Goal: Transaction & Acquisition: Purchase product/service

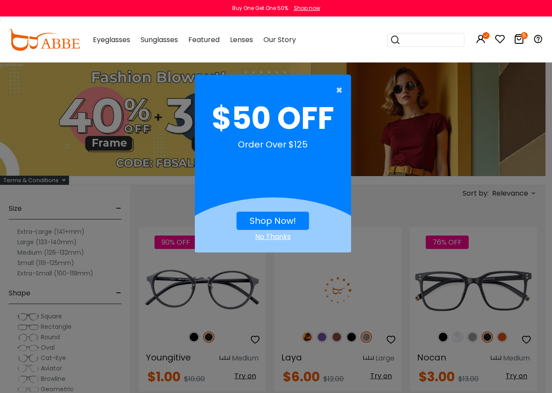
click at [337, 88] on span "×" at bounding box center [341, 90] width 11 height 17
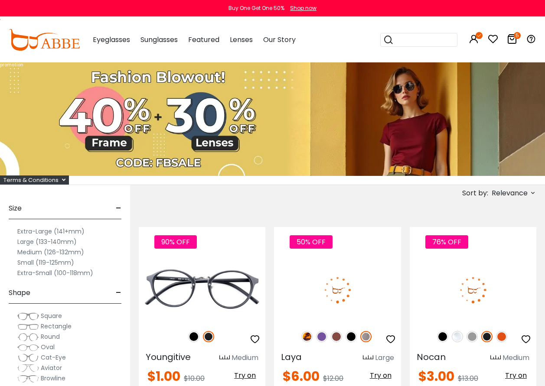
click at [269, 200] on div "Sort by: Relevance Relevance New Arrivals Best Sellers Prices High To Low" at bounding box center [338, 193] width 398 height 16
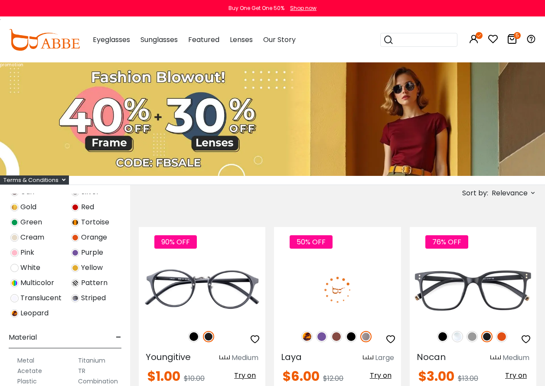
scroll to position [366, 0]
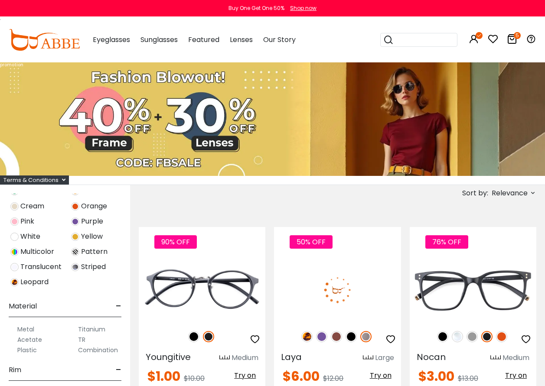
click at [32, 330] on label "Metal" at bounding box center [25, 329] width 17 height 10
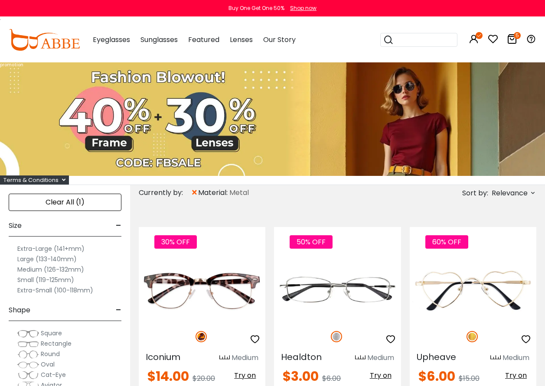
click at [532, 194] on icon at bounding box center [533, 193] width 7 height 7
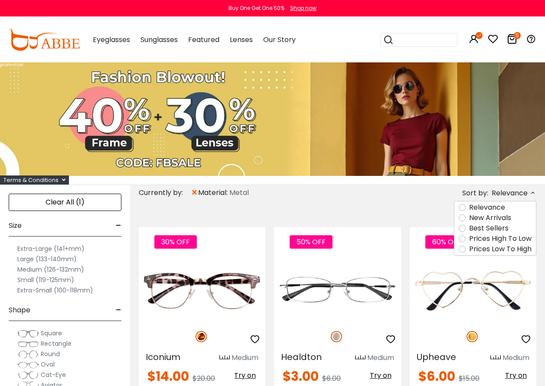
click at [469, 250] on label "Prices Low To High" at bounding box center [500, 249] width 62 height 10
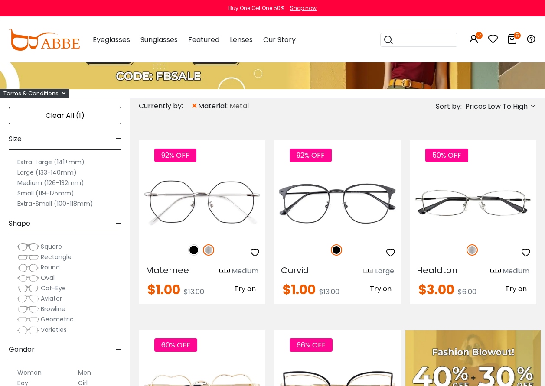
scroll to position [87, 0]
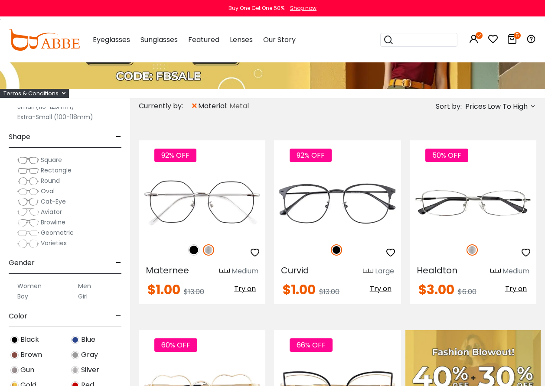
click at [28, 287] on label "Women" at bounding box center [29, 286] width 24 height 10
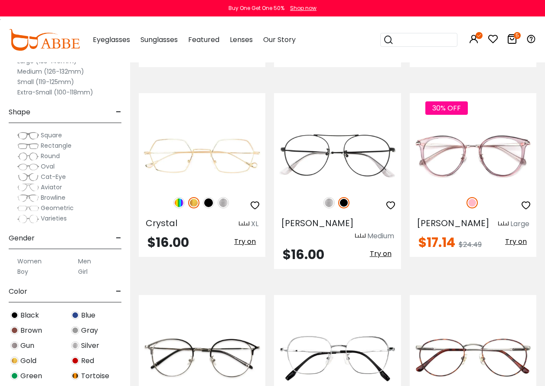
scroll to position [1084, 0]
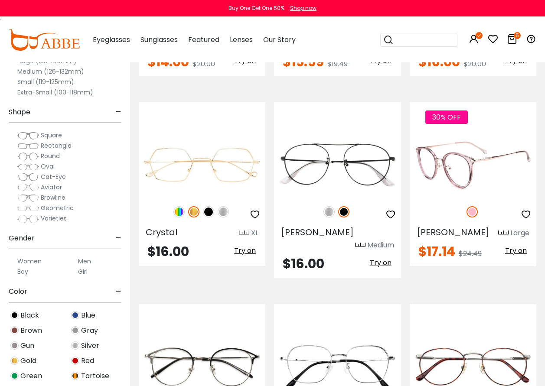
click at [523, 250] on span "Try on" at bounding box center [516, 251] width 22 height 10
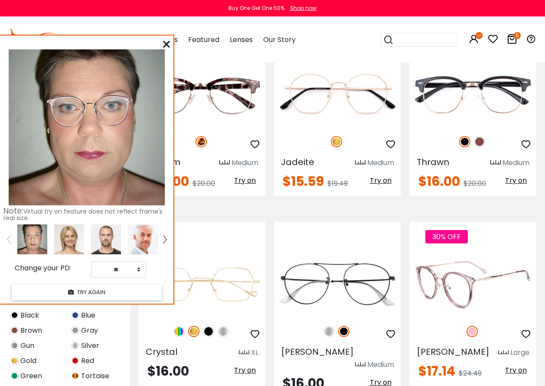
scroll to position [954, 0]
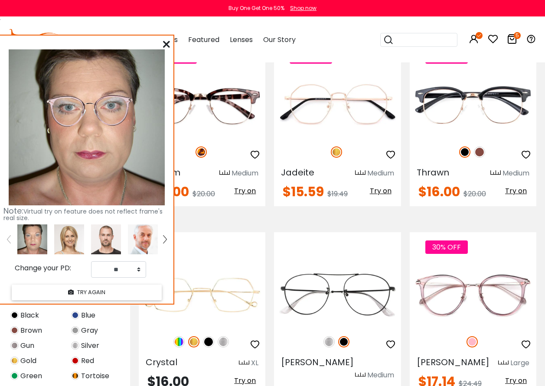
click at [168, 46] on icon at bounding box center [166, 44] width 7 height 7
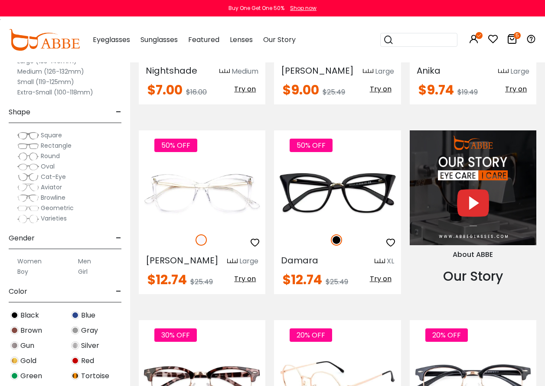
scroll to position [651, 0]
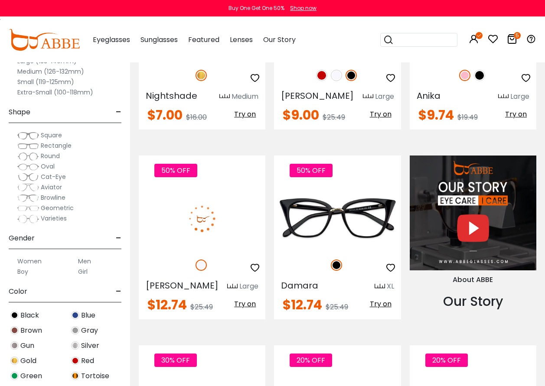
click at [248, 303] on span "Try on" at bounding box center [245, 304] width 22 height 10
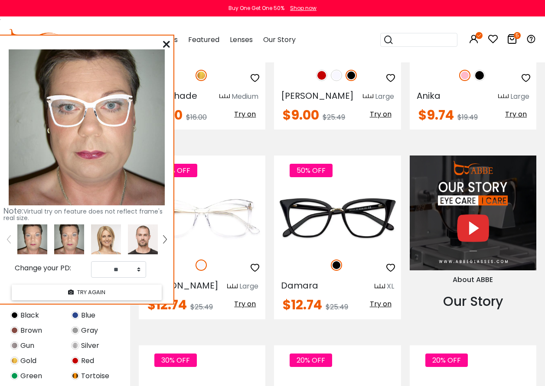
click at [166, 42] on icon at bounding box center [166, 44] width 7 height 7
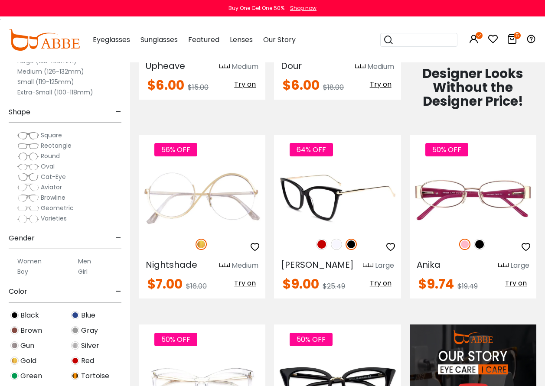
scroll to position [477, 0]
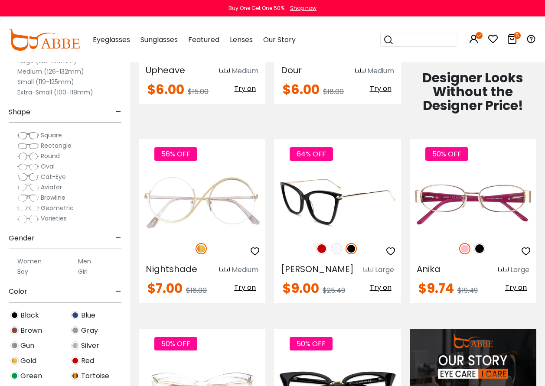
click at [341, 249] on img at bounding box center [336, 248] width 11 height 11
click at [323, 250] on img at bounding box center [321, 248] width 11 height 11
click at [386, 287] on span "Try on" at bounding box center [381, 288] width 22 height 10
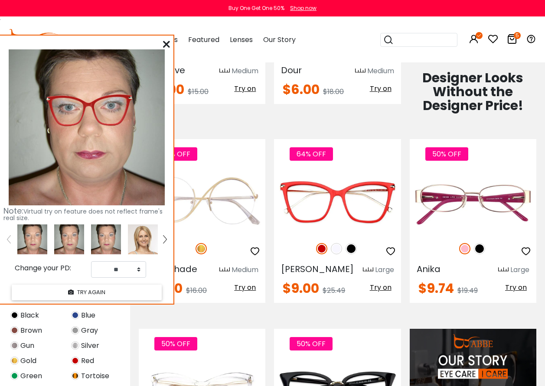
click at [167, 41] on icon at bounding box center [166, 44] width 7 height 7
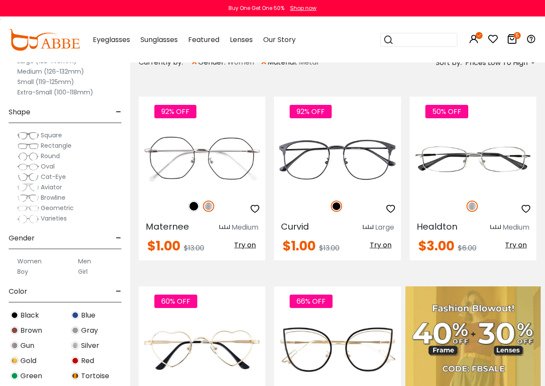
scroll to position [130, 0]
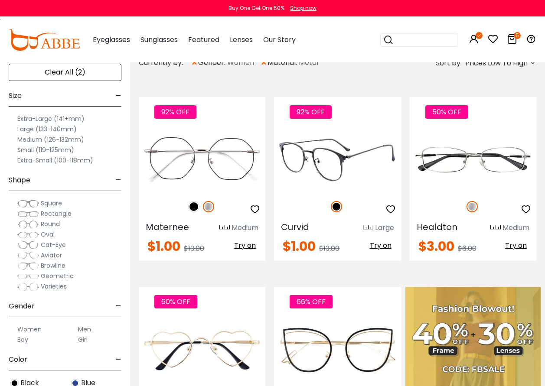
click at [387, 246] on span "Try on" at bounding box center [381, 246] width 22 height 10
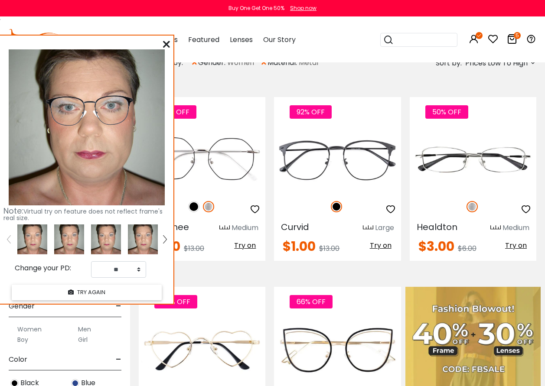
click at [168, 41] on icon at bounding box center [166, 44] width 7 height 7
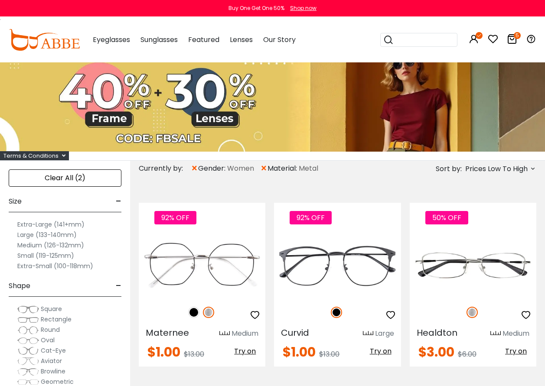
scroll to position [0, 0]
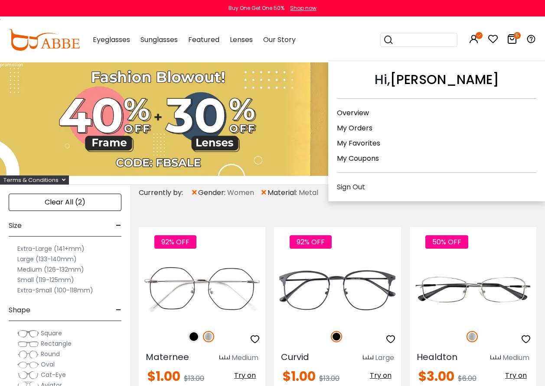
click at [359, 126] on link "My Orders" at bounding box center [355, 128] width 36 height 10
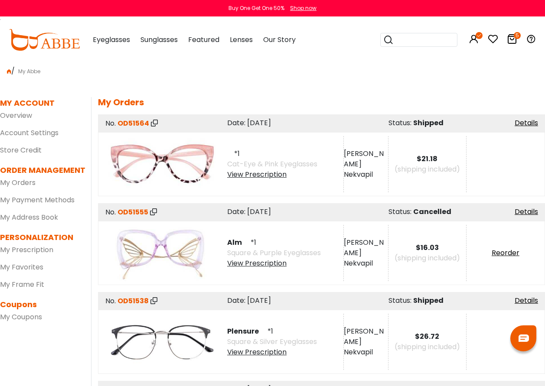
click at [262, 174] on div "View Prescription" at bounding box center [272, 175] width 90 height 10
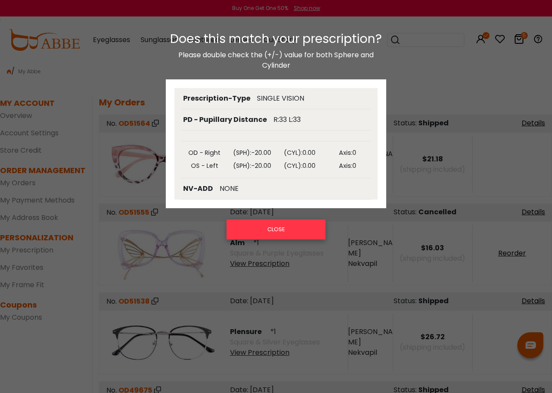
click at [277, 229] on button "CLOSE" at bounding box center [275, 229] width 99 height 20
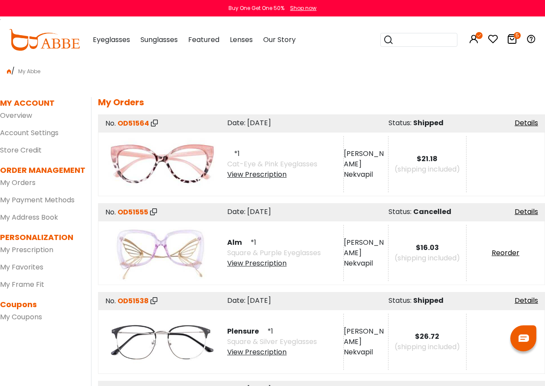
click at [258, 353] on div "View Prescription" at bounding box center [272, 352] width 90 height 10
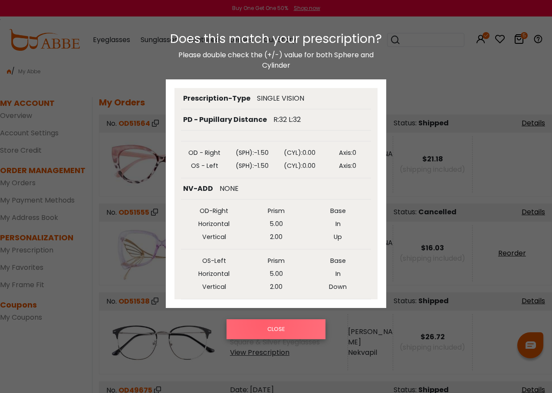
click at [264, 323] on button "CLOSE" at bounding box center [275, 329] width 99 height 20
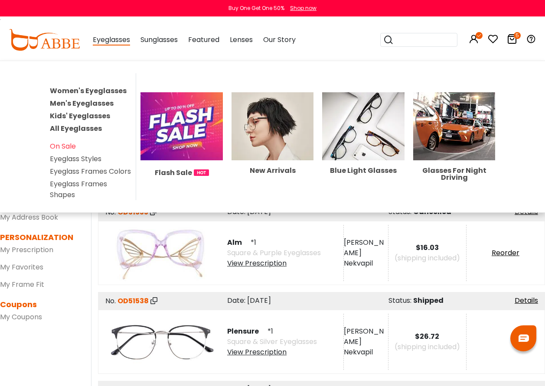
click at [83, 91] on link "Women's Eyeglasses" at bounding box center [88, 91] width 77 height 10
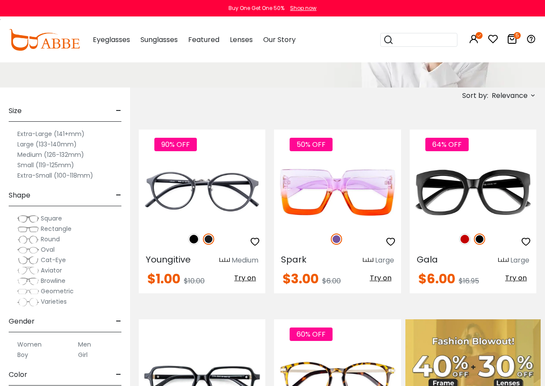
scroll to position [130, 0]
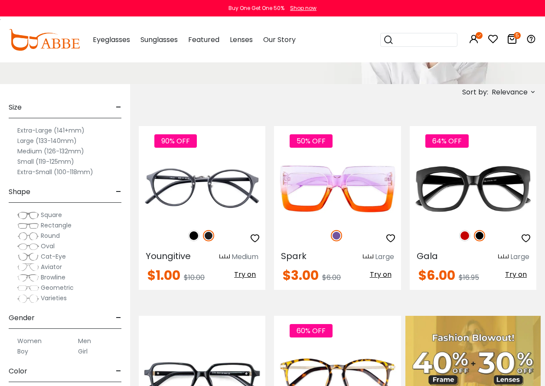
click at [532, 90] on icon at bounding box center [533, 91] width 7 height 7
click label "Prices Low To High"
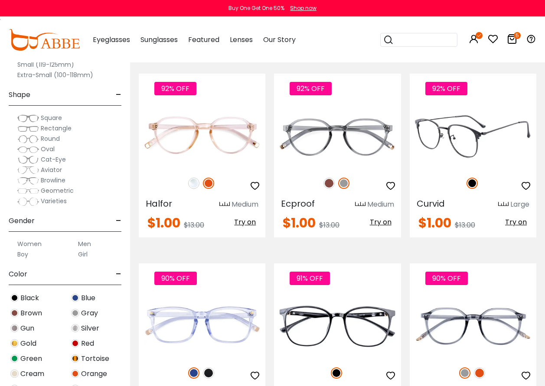
scroll to position [2559, 0]
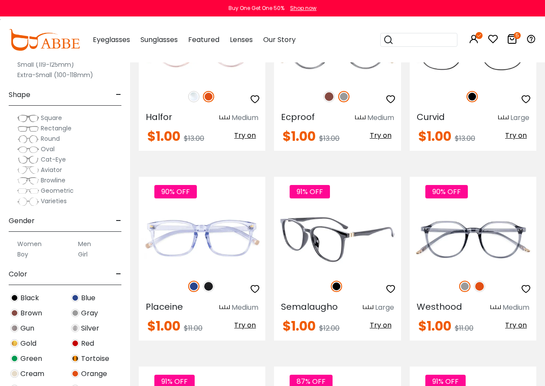
click at [382, 325] on span "Try on" at bounding box center [381, 326] width 22 height 10
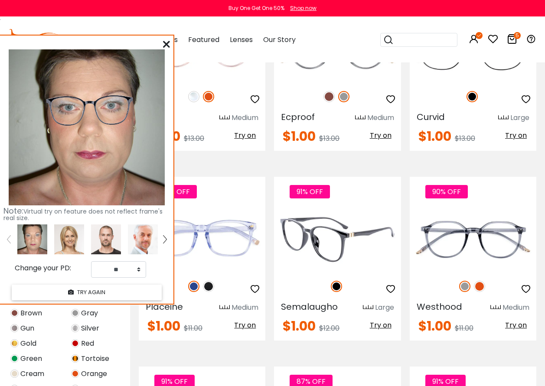
click at [332, 238] on img at bounding box center [337, 239] width 127 height 63
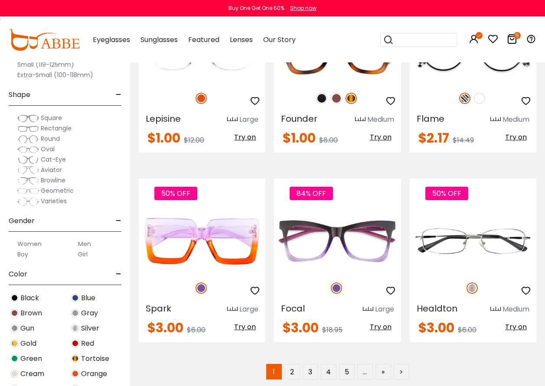
scroll to position [3817, 0]
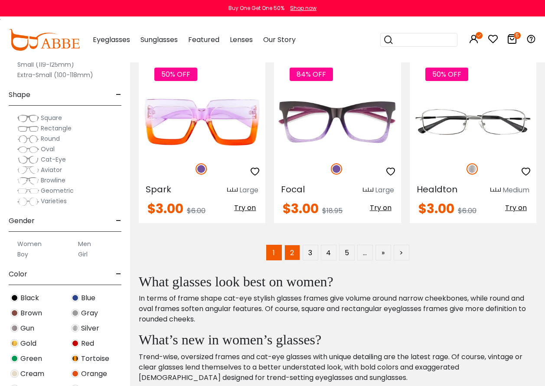
click at [292, 251] on link "2" at bounding box center [293, 253] width 16 height 16
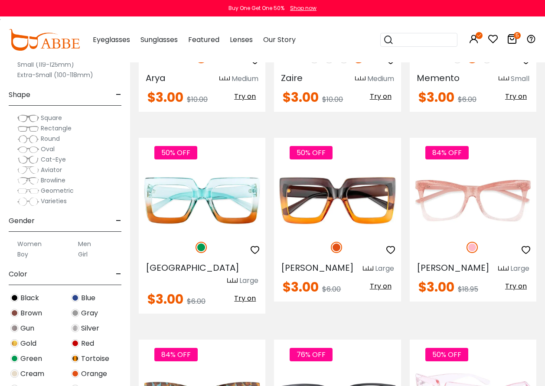
scroll to position [304, 0]
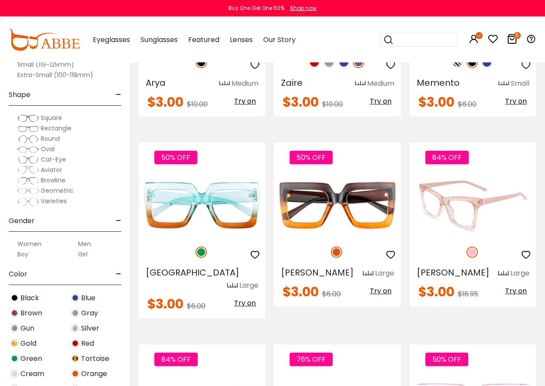
click at [516, 291] on span "Try on" at bounding box center [516, 291] width 22 height 10
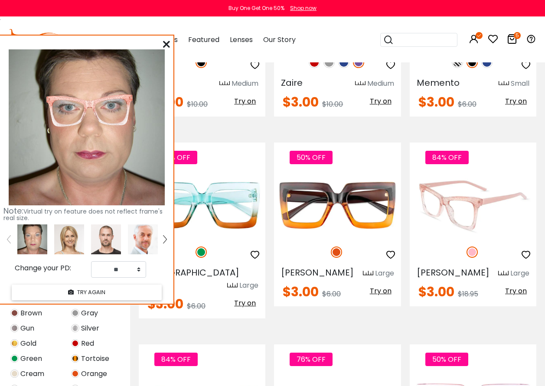
scroll to position [434, 0]
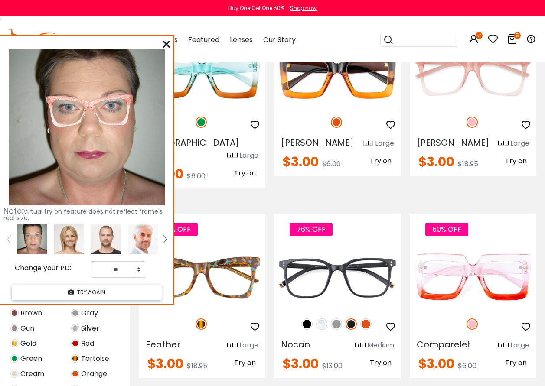
click at [167, 45] on icon at bounding box center [166, 44] width 7 height 7
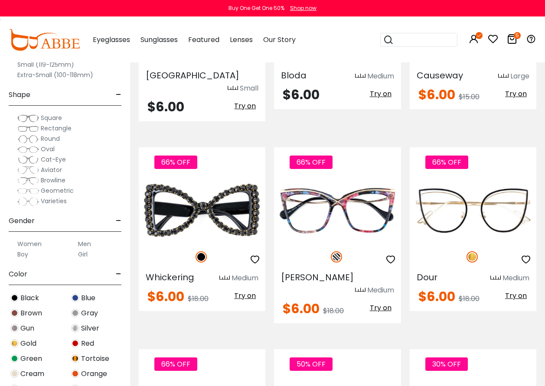
scroll to position [2255, 0]
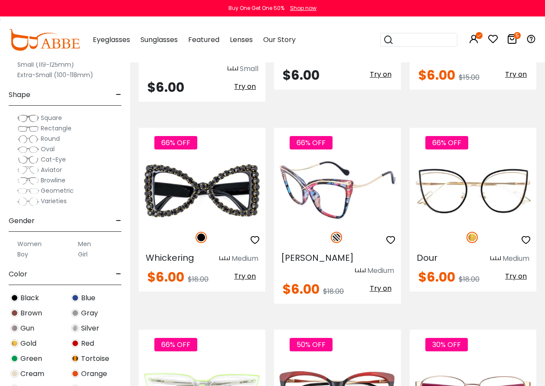
click at [378, 284] on span "Try on" at bounding box center [381, 289] width 22 height 10
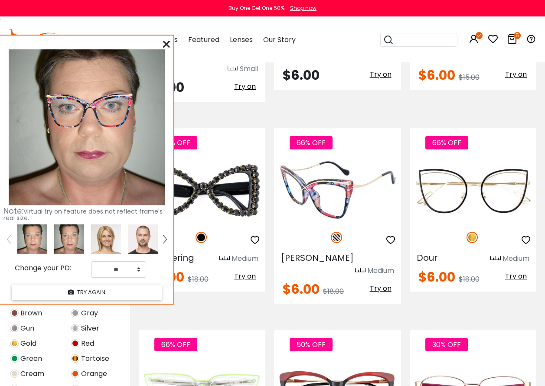
click at [325, 159] on img at bounding box center [337, 190] width 127 height 63
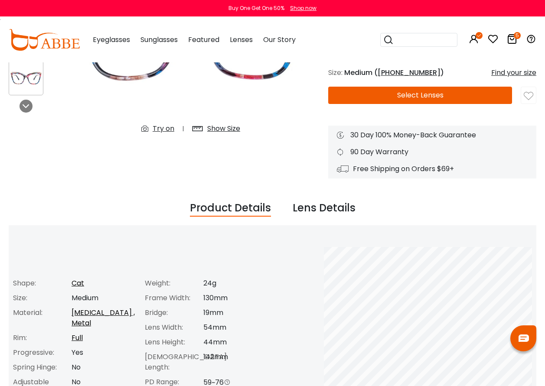
scroll to position [173, 0]
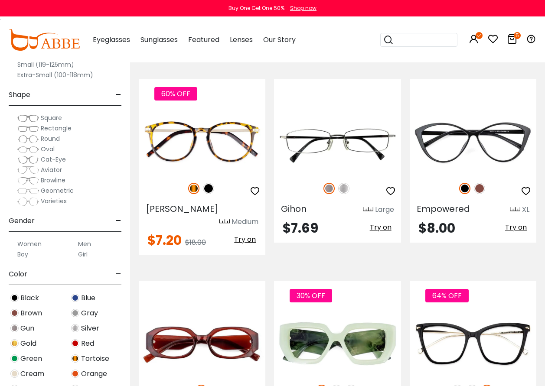
scroll to position [3470, 0]
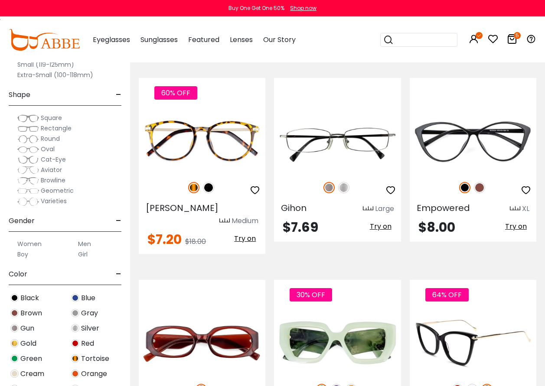
click at [457, 384] on img at bounding box center [457, 389] width 11 height 11
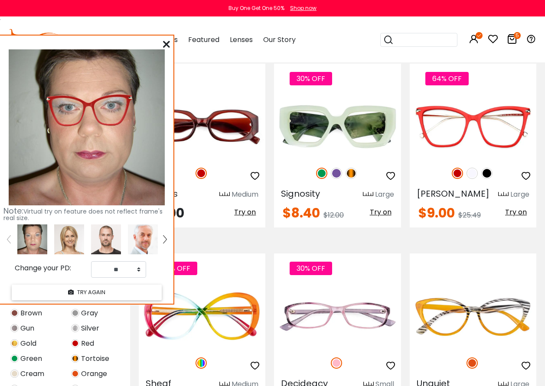
scroll to position [3687, 0]
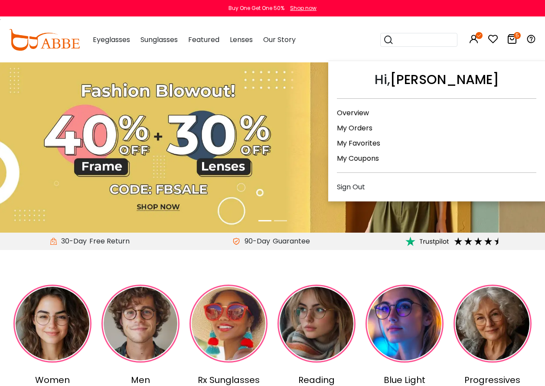
click at [360, 127] on link "My Orders" at bounding box center [355, 128] width 36 height 10
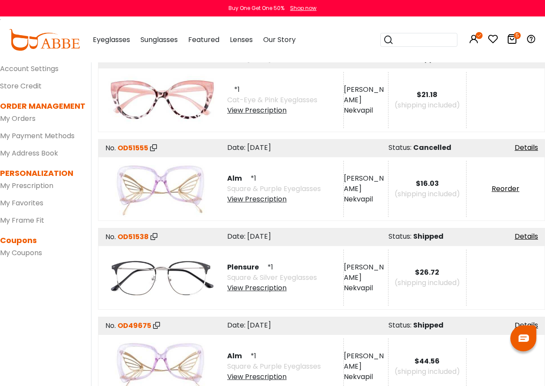
scroll to position [43, 0]
